Goal: Transaction & Acquisition: Register for event/course

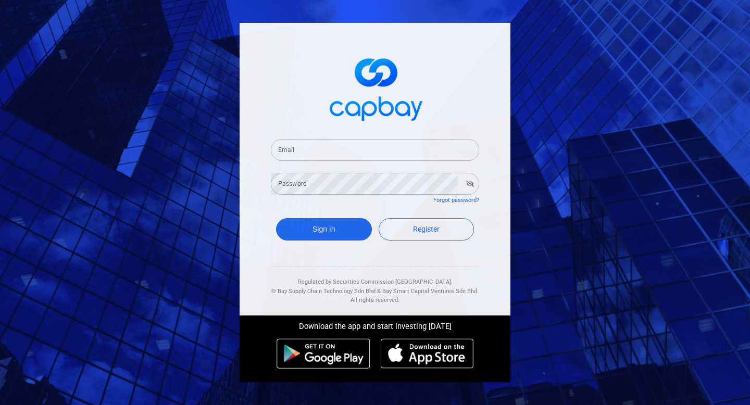
click at [322, 149] on input "Email" at bounding box center [375, 150] width 208 height 22
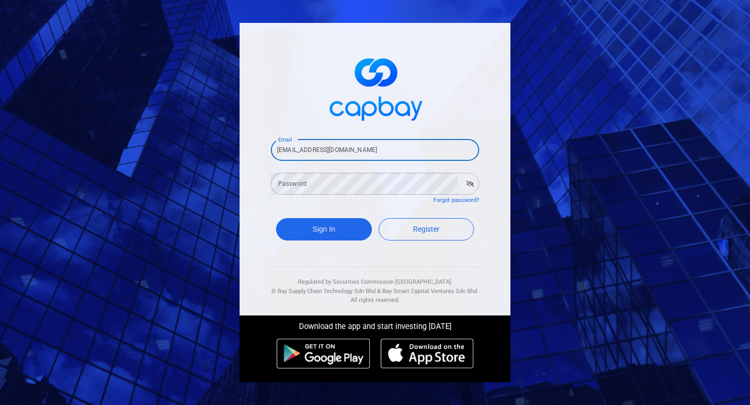
type input "[EMAIL_ADDRESS][DOMAIN_NAME]"
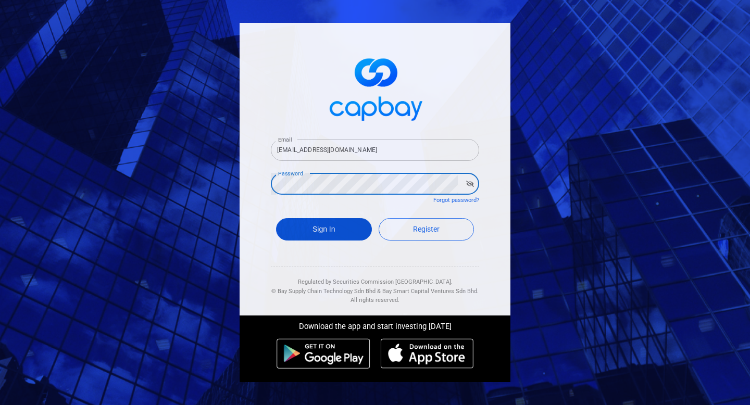
click at [306, 232] on button "Sign In" at bounding box center [324, 229] width 96 height 22
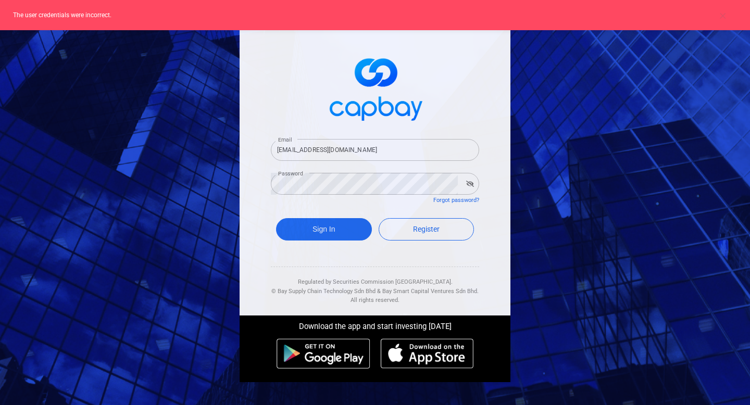
click at [473, 183] on icon "button" at bounding box center [470, 184] width 8 height 6
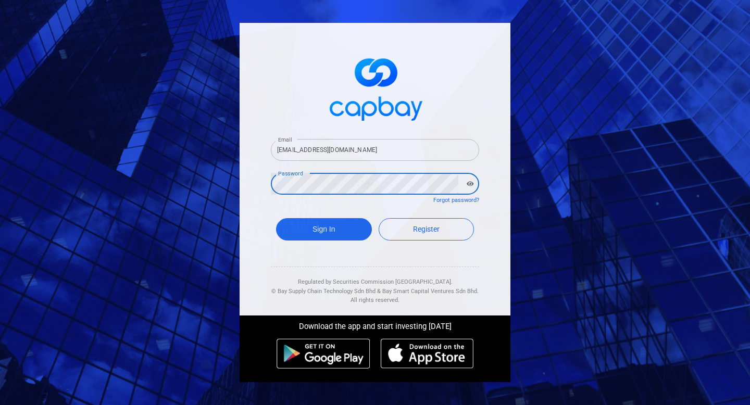
click at [276, 218] on button "Sign In" at bounding box center [324, 229] width 96 height 22
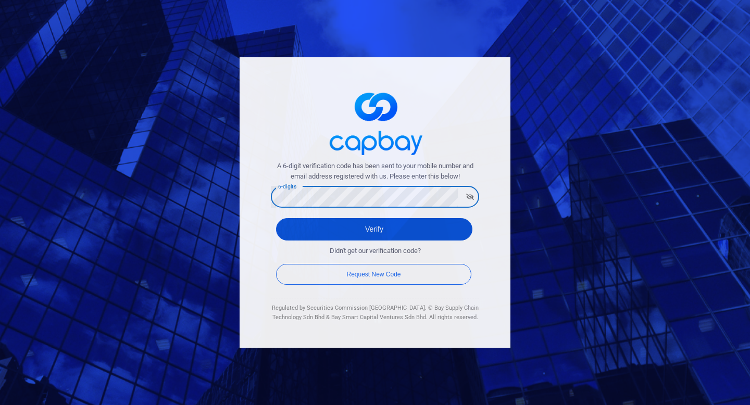
click at [355, 226] on button "Verify" at bounding box center [374, 229] width 196 height 22
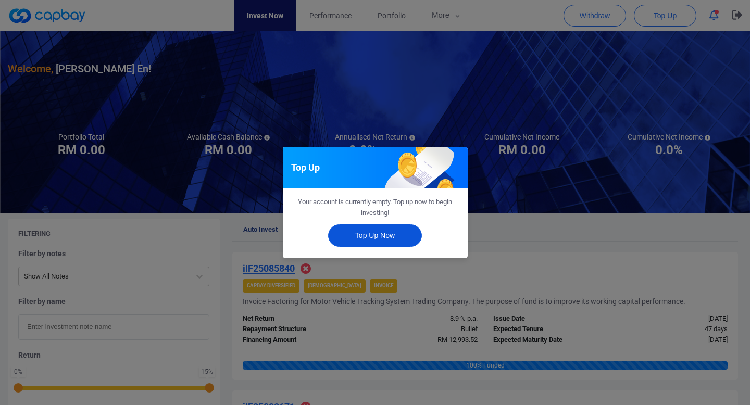
click at [379, 236] on button "Top Up Now" at bounding box center [375, 235] width 94 height 22
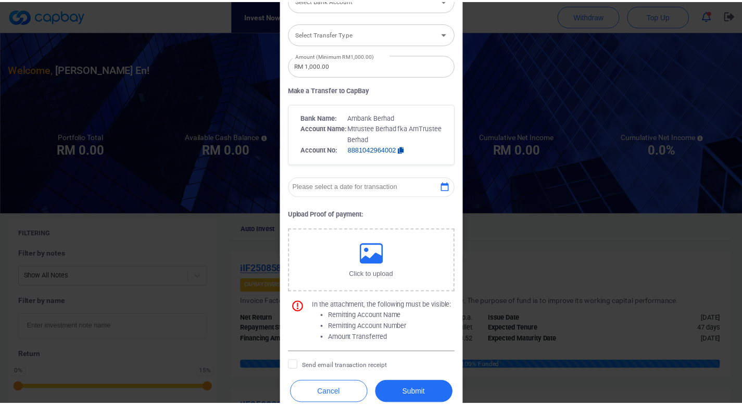
scroll to position [196, 0]
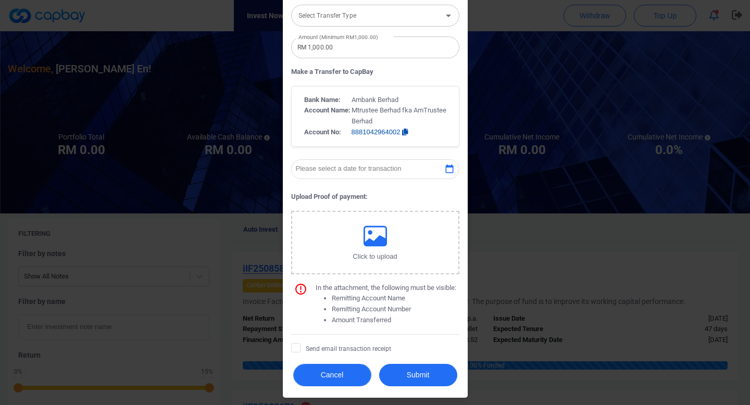
click at [340, 375] on button "Cancel" at bounding box center [332, 375] width 78 height 22
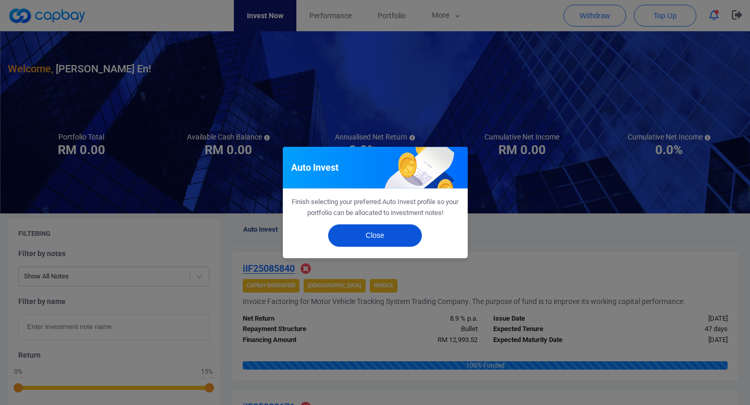
click at [375, 238] on button "Close" at bounding box center [375, 235] width 94 height 22
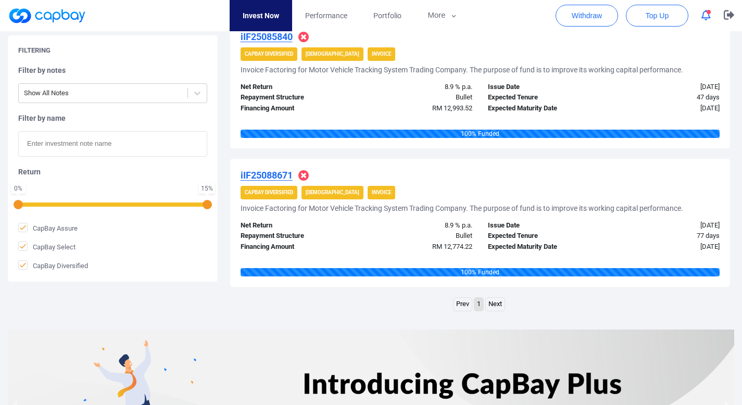
scroll to position [143, 0]
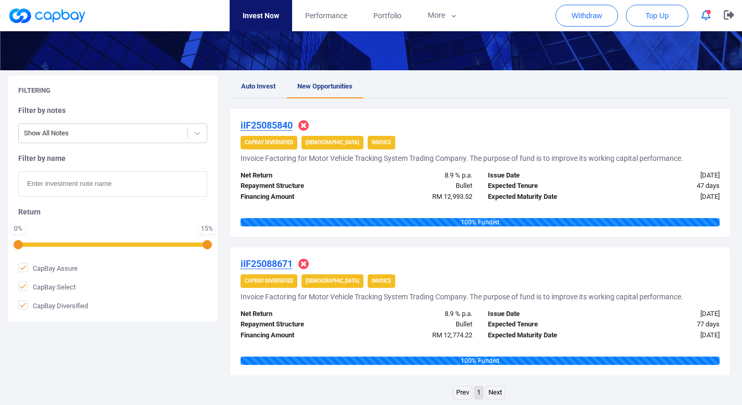
click at [251, 86] on span "Auto Invest" at bounding box center [258, 86] width 34 height 8
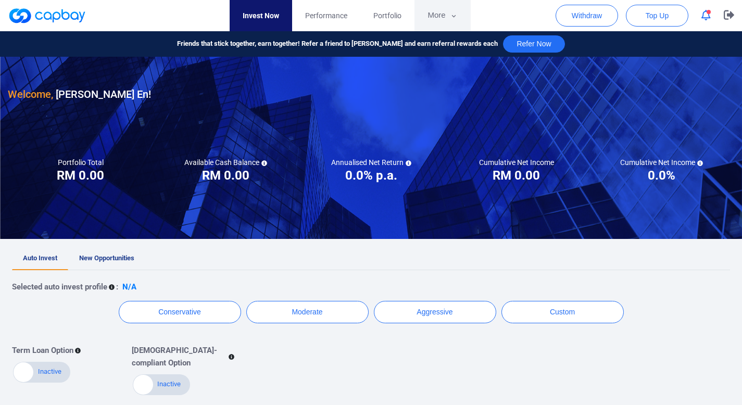
click at [435, 21] on button "More" at bounding box center [442, 15] width 56 height 31
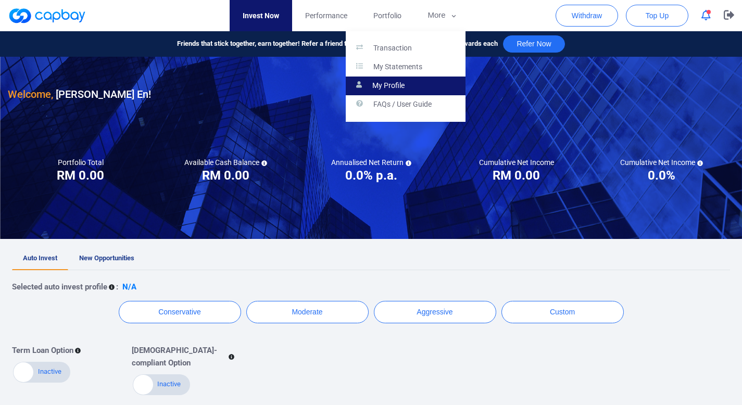
click at [395, 79] on link "My Profile" at bounding box center [406, 86] width 120 height 19
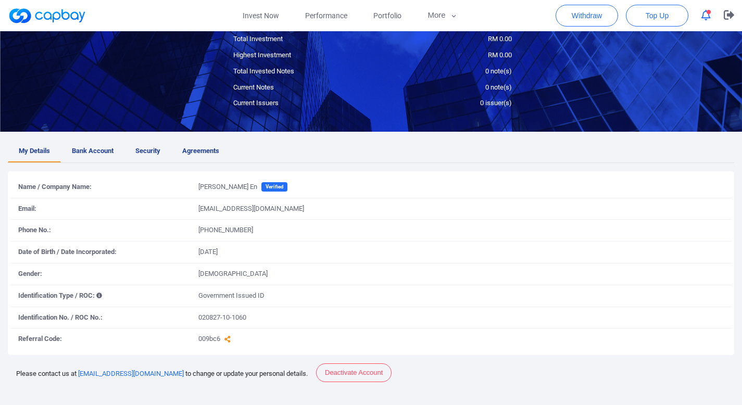
scroll to position [82, 0]
click at [91, 156] on span "Bank Account" at bounding box center [93, 151] width 42 height 11
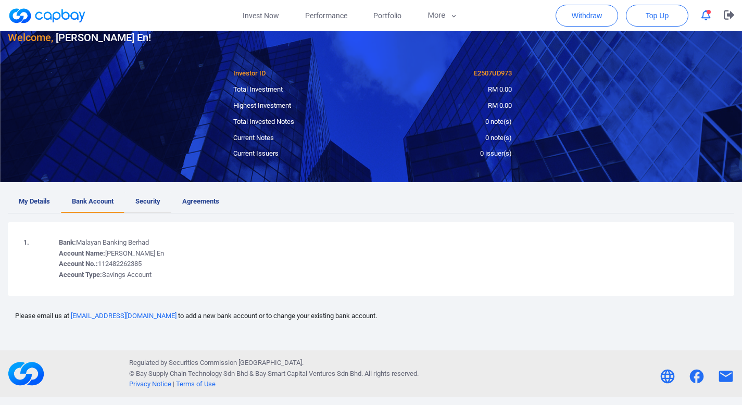
click at [156, 208] on link "Security" at bounding box center [147, 202] width 47 height 22
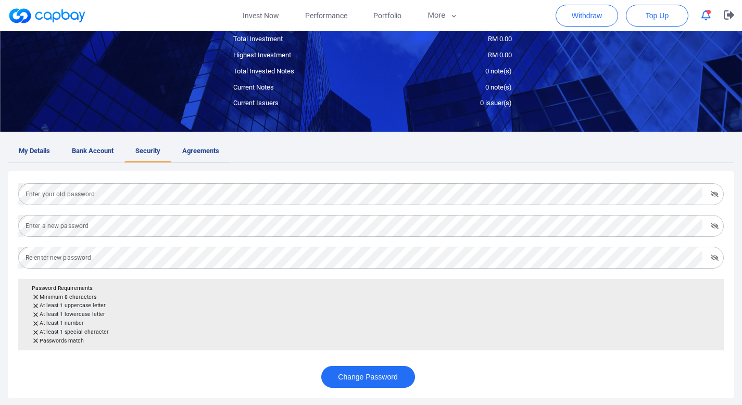
click at [205, 156] on link "Agreements" at bounding box center [200, 151] width 59 height 22
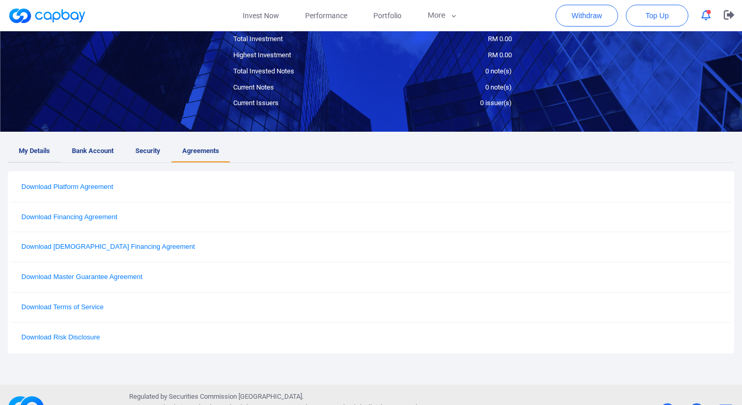
click at [31, 157] on link "My Details" at bounding box center [34, 151] width 53 height 22
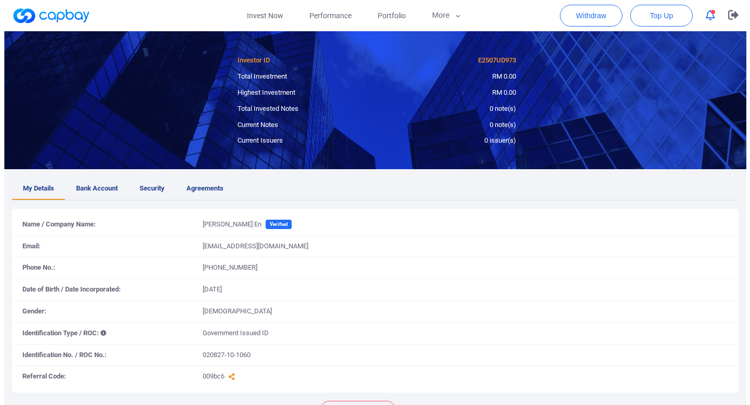
scroll to position [0, 0]
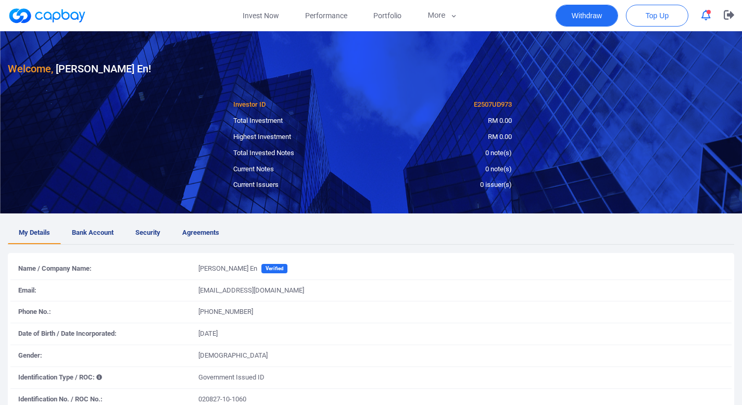
click at [595, 20] on button "Withdraw" at bounding box center [587, 16] width 62 height 22
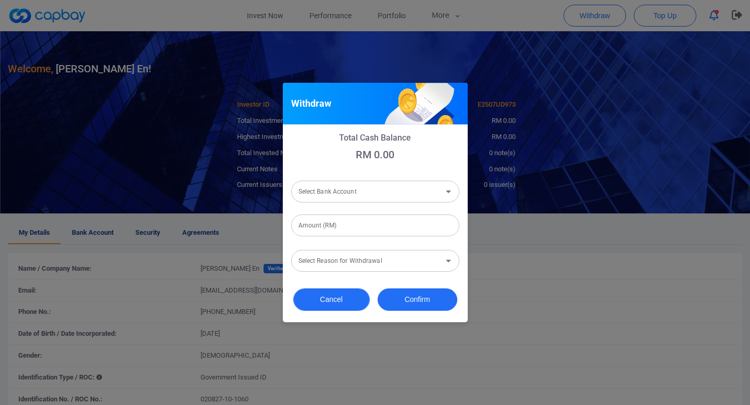
click at [326, 299] on button "Cancel" at bounding box center [331, 299] width 77 height 22
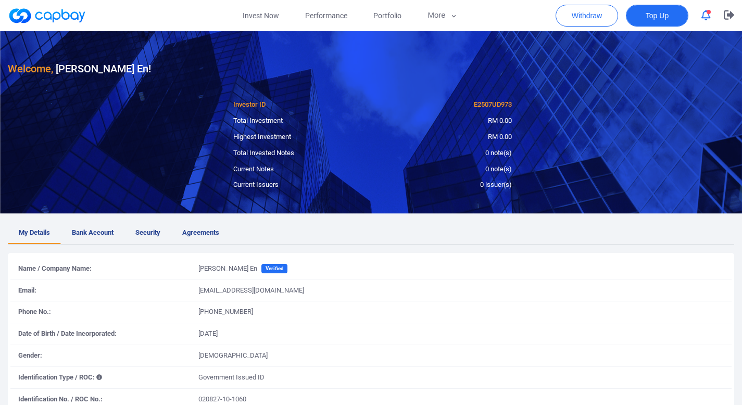
click at [659, 10] on span "Top Up" at bounding box center [657, 15] width 23 height 10
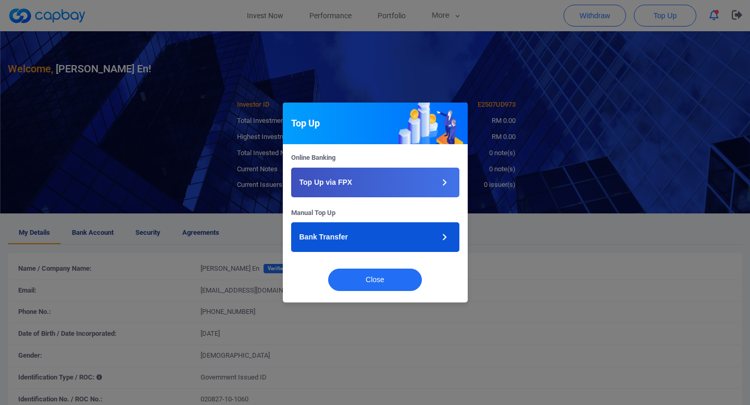
click at [379, 242] on button "Bank Transfer" at bounding box center [375, 237] width 168 height 30
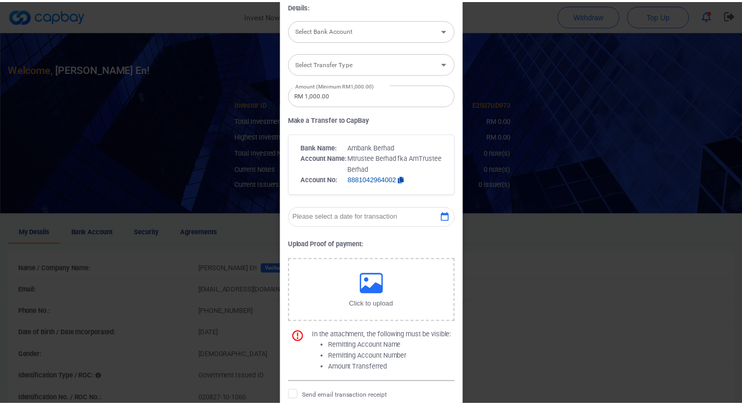
scroll to position [196, 0]
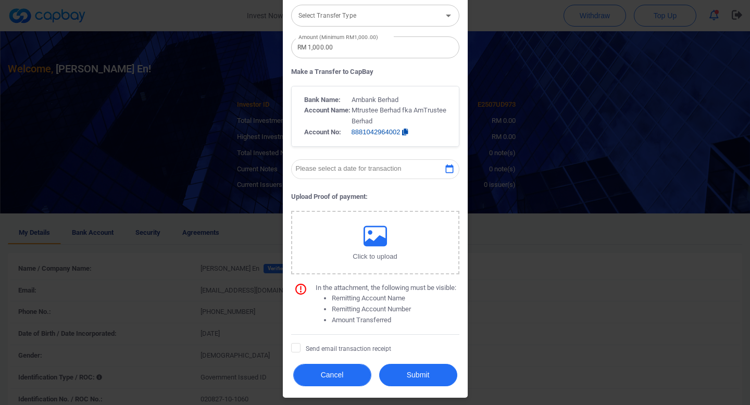
click at [328, 375] on button "Cancel" at bounding box center [332, 375] width 78 height 22
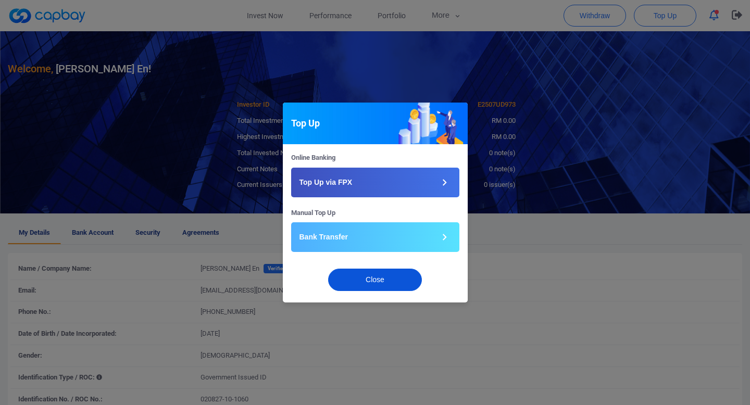
click at [359, 278] on button "Close" at bounding box center [375, 280] width 94 height 22
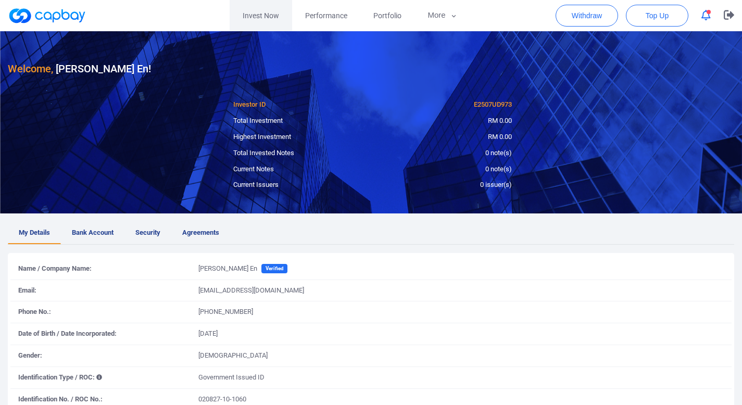
click at [267, 13] on link "Invest Now" at bounding box center [261, 15] width 62 height 31
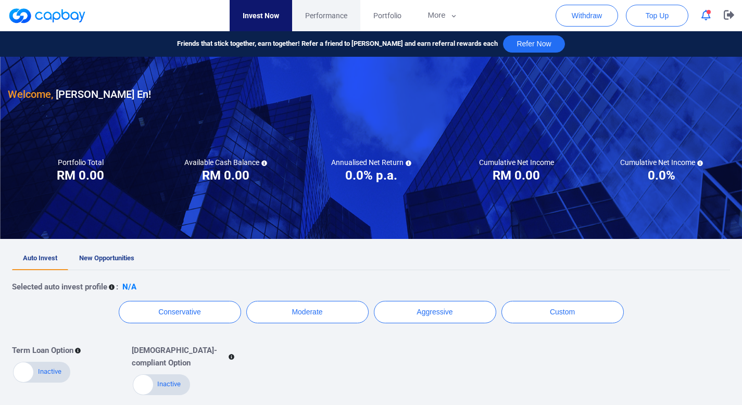
click at [311, 23] on link "Performance" at bounding box center [326, 15] width 68 height 31
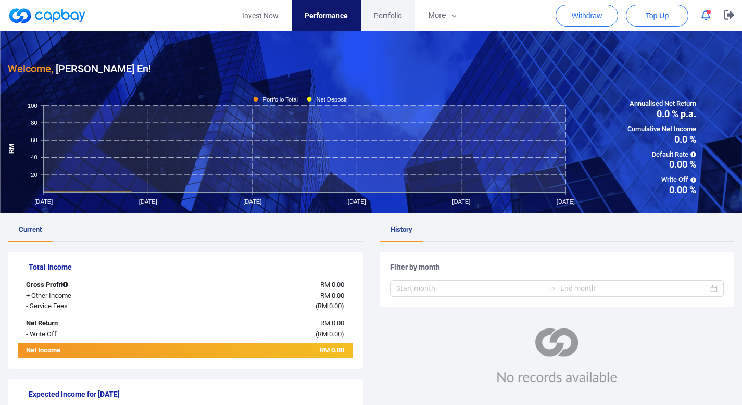
click at [385, 21] on span "Portfolio" at bounding box center [388, 15] width 28 height 11
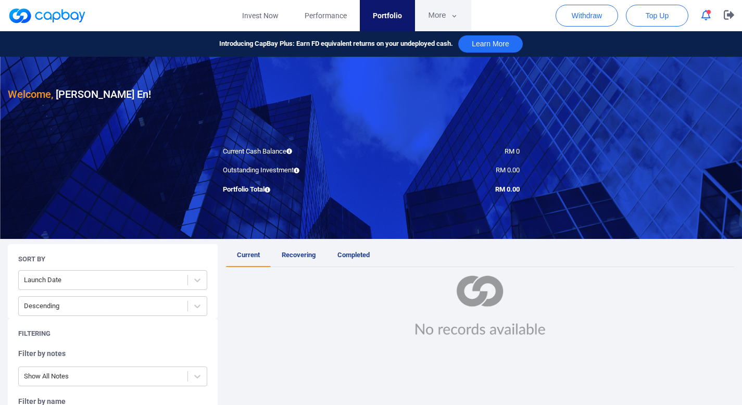
click at [436, 15] on button "More" at bounding box center [443, 15] width 56 height 31
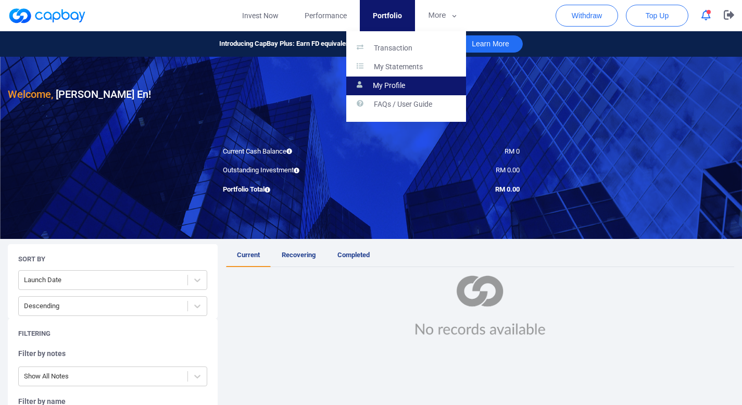
click at [390, 84] on p "My Profile" at bounding box center [389, 85] width 32 height 9
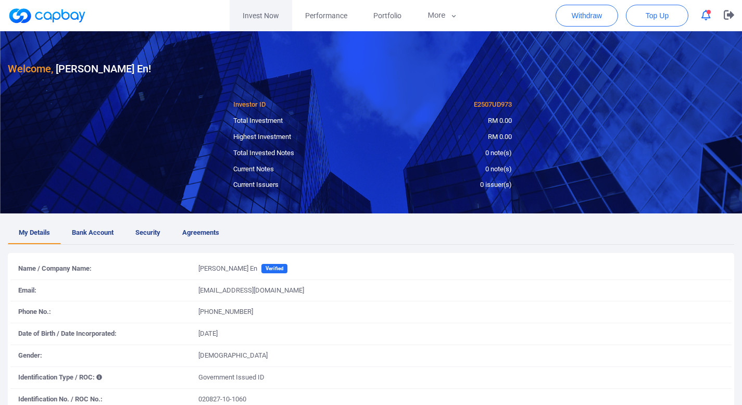
click at [250, 10] on link "Invest Now" at bounding box center [261, 15] width 62 height 31
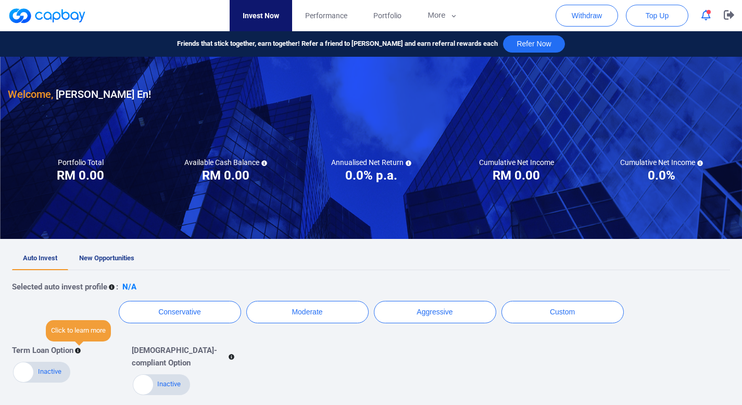
click at [80, 353] on icon at bounding box center [78, 351] width 6 height 6
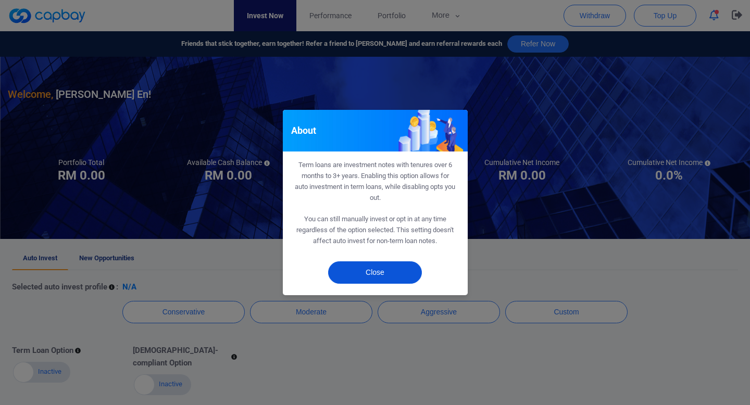
click at [361, 269] on button "Close" at bounding box center [375, 272] width 94 height 22
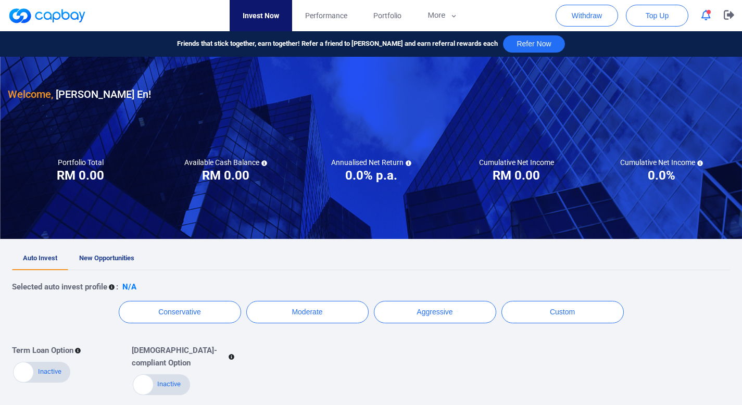
click at [110, 286] on icon at bounding box center [112, 288] width 6 height 6
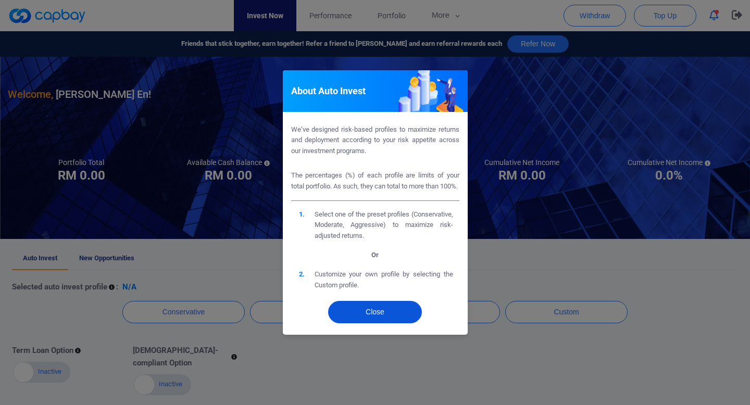
click at [397, 320] on button "Close" at bounding box center [375, 312] width 94 height 22
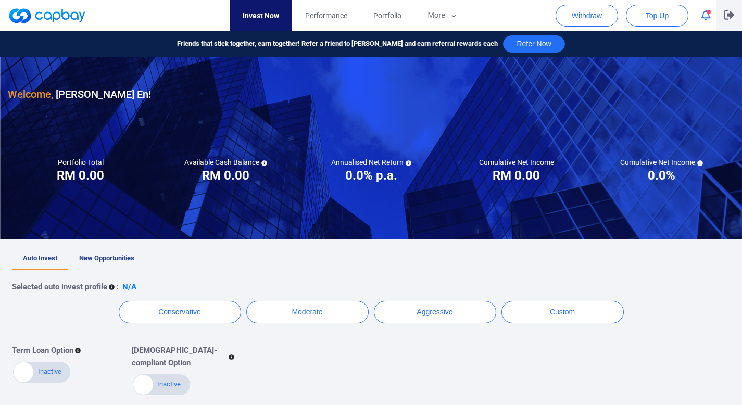
click at [717, 18] on button "button" at bounding box center [729, 15] width 26 height 31
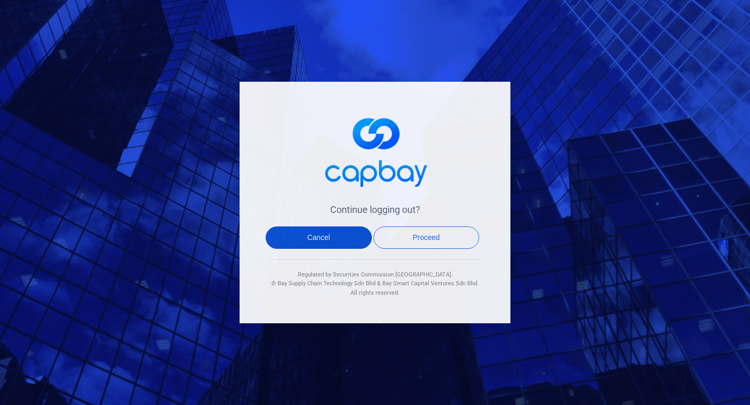
click at [345, 237] on button "Cancel" at bounding box center [319, 237] width 106 height 22
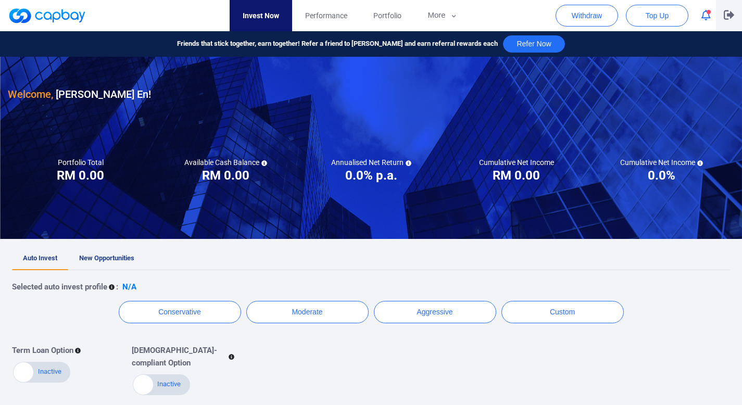
click at [725, 12] on icon "button" at bounding box center [729, 15] width 10 height 10
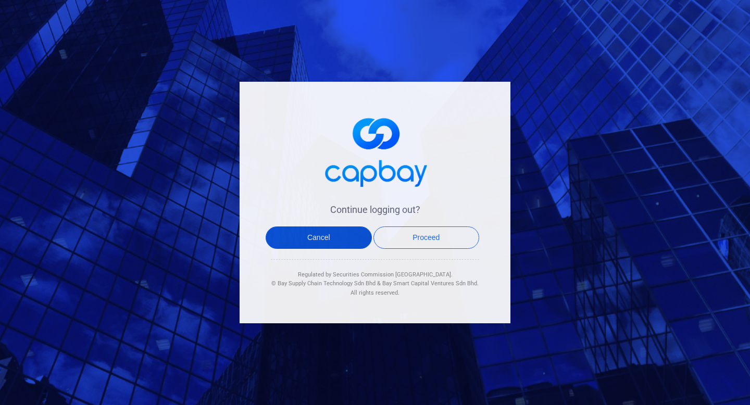
click at [343, 234] on button "Cancel" at bounding box center [319, 237] width 106 height 22
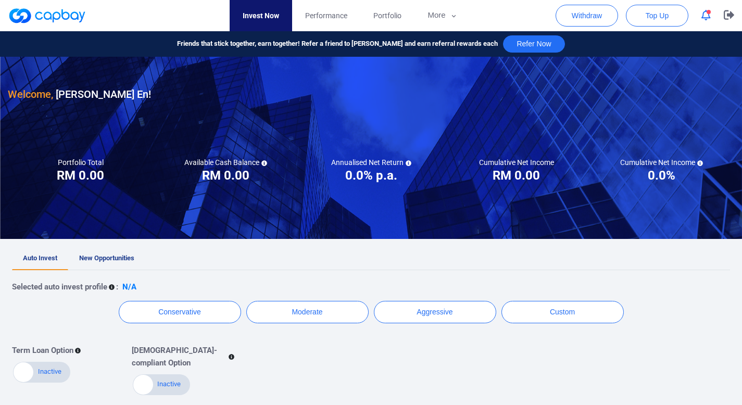
click at [709, 14] on span "button" at bounding box center [709, 12] width 4 height 4
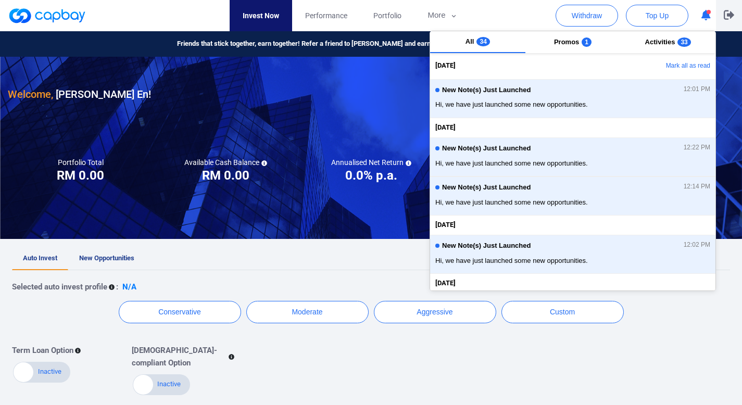
click at [734, 17] on button "button" at bounding box center [729, 15] width 26 height 31
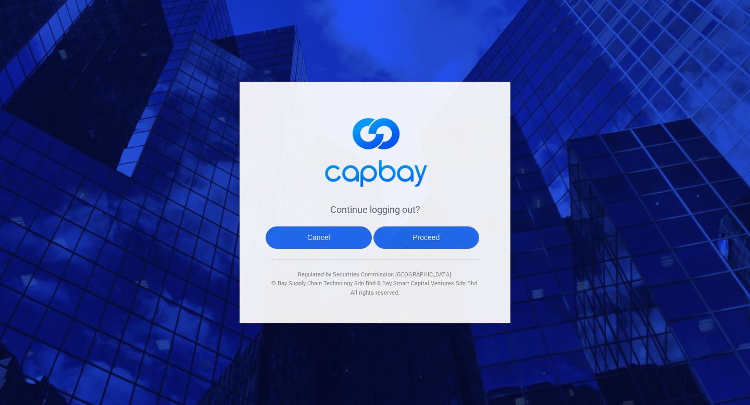
click at [462, 230] on button "Proceed" at bounding box center [426, 237] width 106 height 22
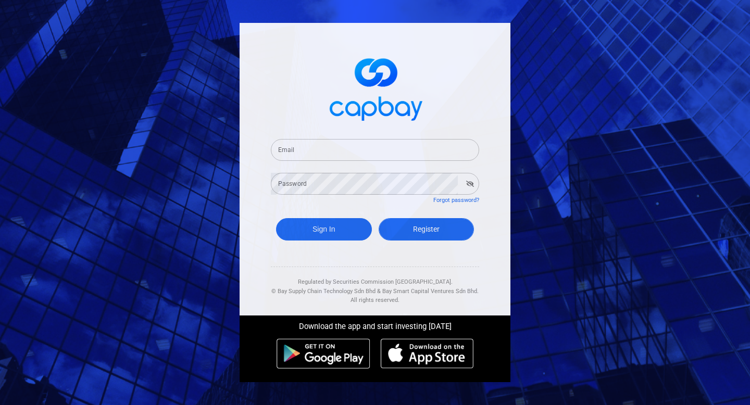
click at [385, 235] on link "Register" at bounding box center [427, 229] width 96 height 22
select select "MY"
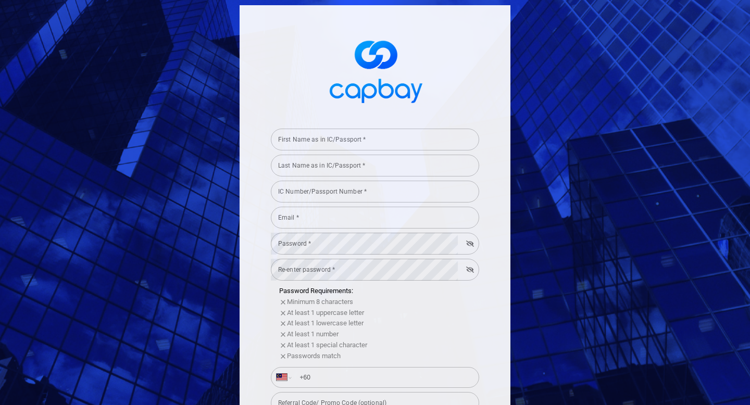
scroll to position [171, 0]
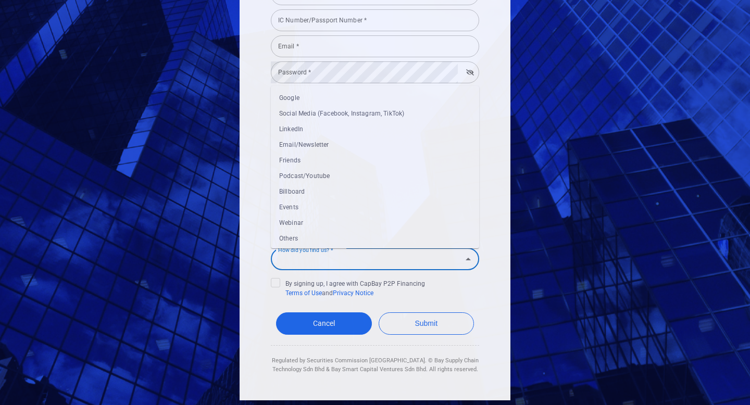
click at [359, 266] on input "How did you find us? *" at bounding box center [366, 258] width 185 height 19
click at [493, 160] on div "First Name as in IC/Passport * First Name as in IC/Passport * Last Name as in I…" at bounding box center [375, 117] width 271 height 566
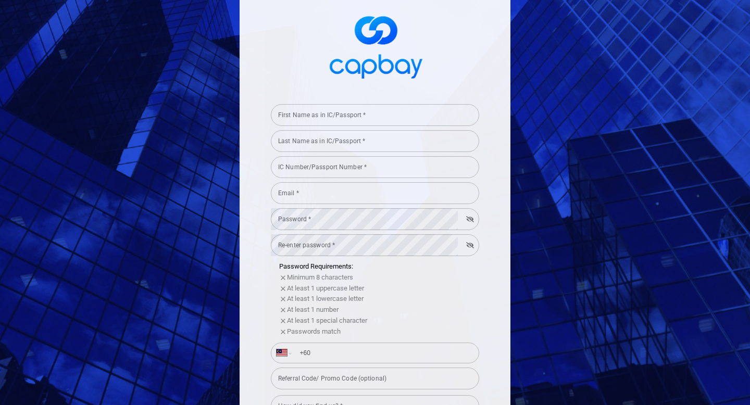
scroll to position [0, 0]
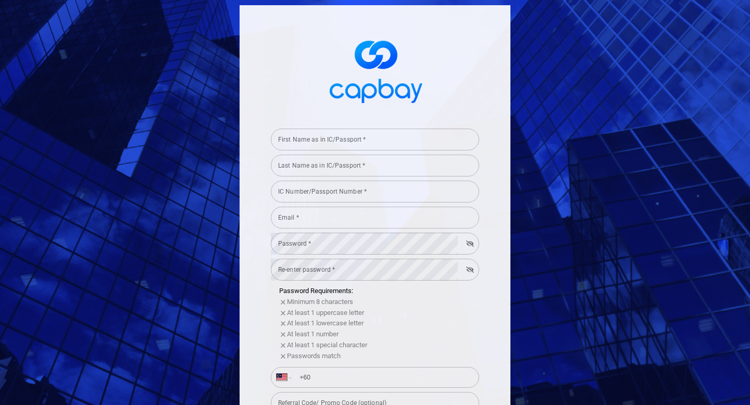
click at [303, 237] on div "Password * Password *" at bounding box center [375, 242] width 208 height 23
click at [307, 188] on div "IC Number/Passport Number * IC Number/Passport Number *" at bounding box center [375, 190] width 208 height 23
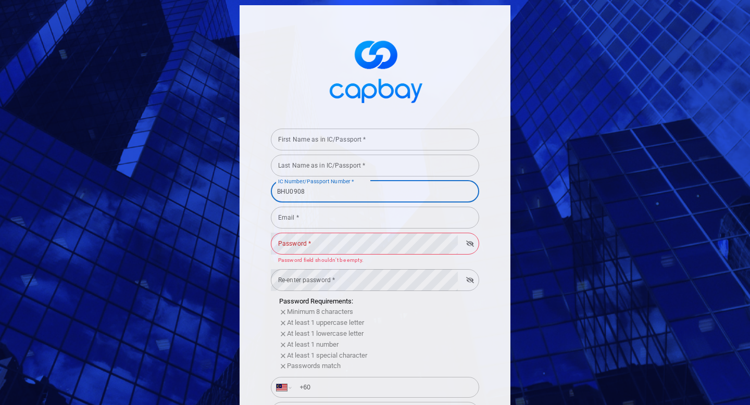
click at [255, 183] on div "First Name as in IC/Passport * First Name as in IC/Passport * Last Name as in I…" at bounding box center [375, 293] width 271 height 576
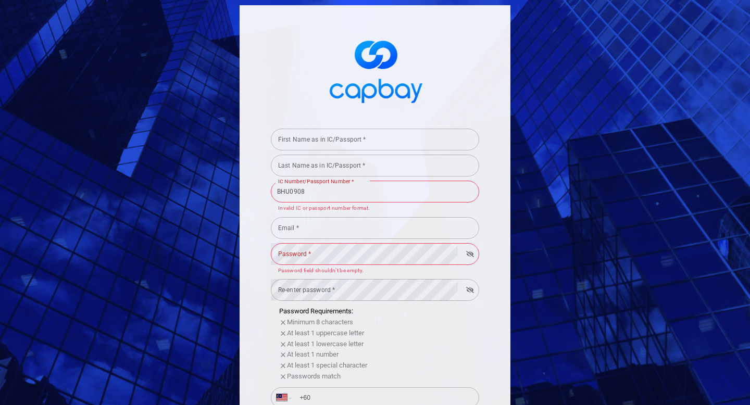
click at [306, 195] on input "BHU0908" at bounding box center [375, 192] width 208 height 22
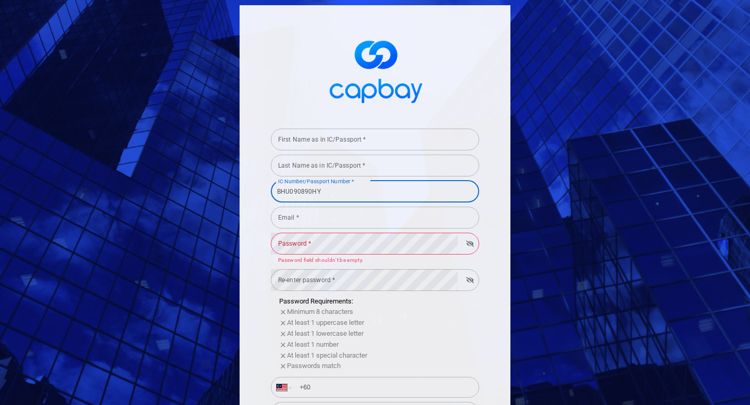
type input "BHU090890HYF"
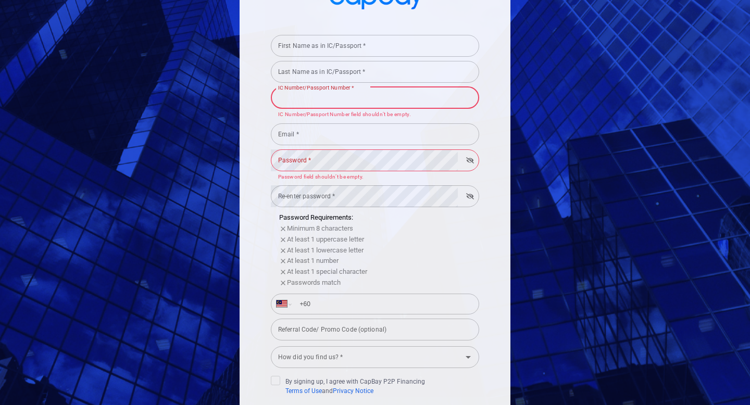
scroll to position [192, 0]
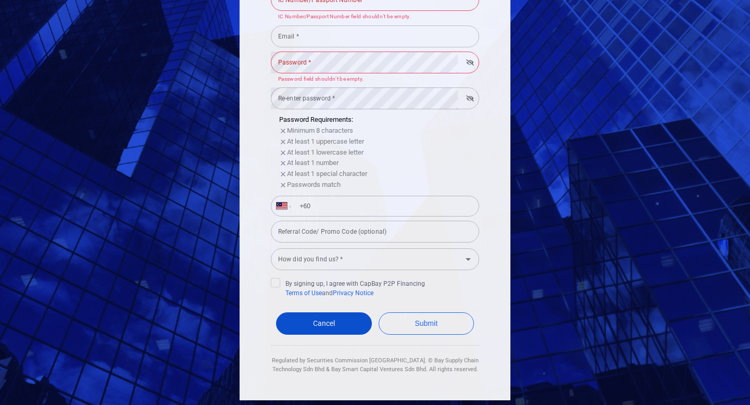
click at [313, 325] on span "Cancel" at bounding box center [324, 323] width 22 height 8
